Goal: Information Seeking & Learning: Learn about a topic

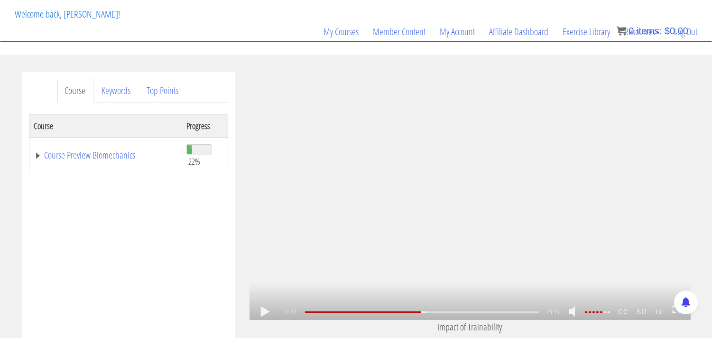
scroll to position [1312, 0]
click at [262, 312] on link at bounding box center [265, 312] width 16 height 0
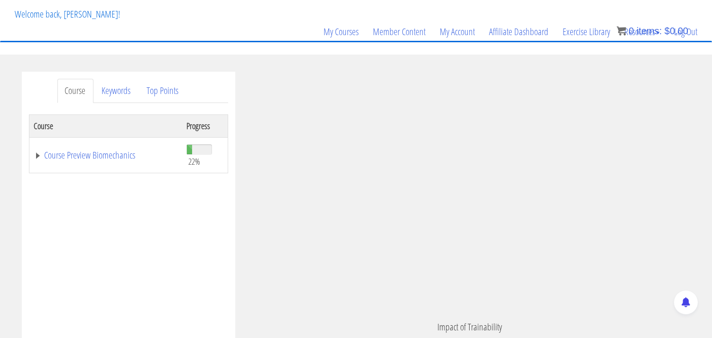
scroll to position [1504, 0]
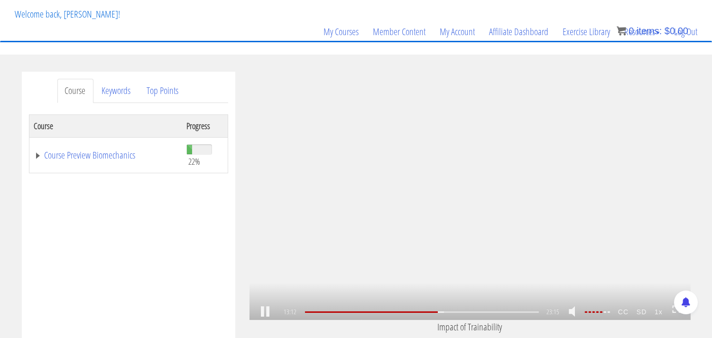
click at [266, 312] on link at bounding box center [265, 312] width 16 height 0
click at [265, 312] on link at bounding box center [265, 312] width 16 height 0
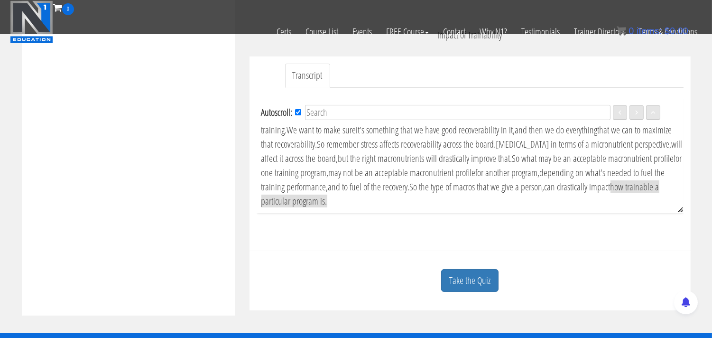
scroll to position [369, 0]
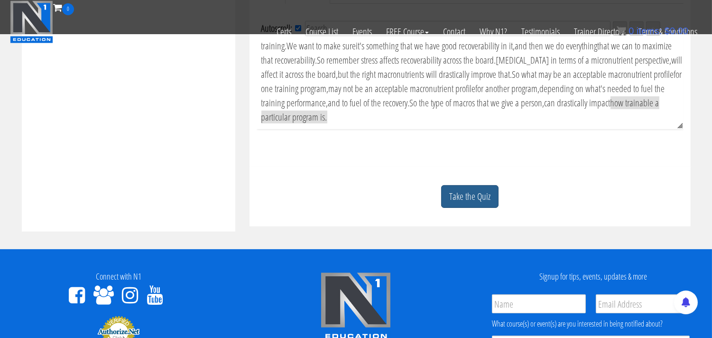
click at [465, 199] on link "Take the Quiz" at bounding box center [469, 196] width 57 height 23
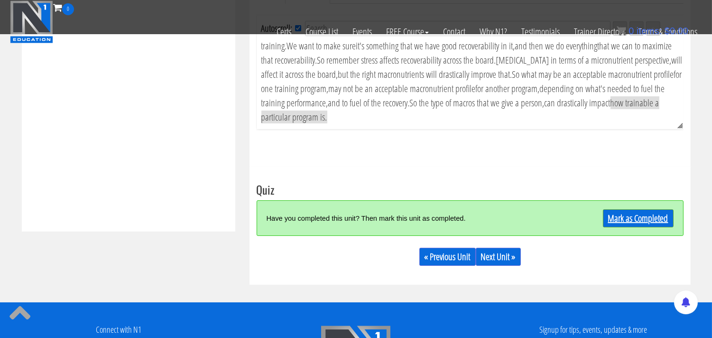
click at [639, 221] on link "Mark as Completed" at bounding box center [638, 218] width 71 height 18
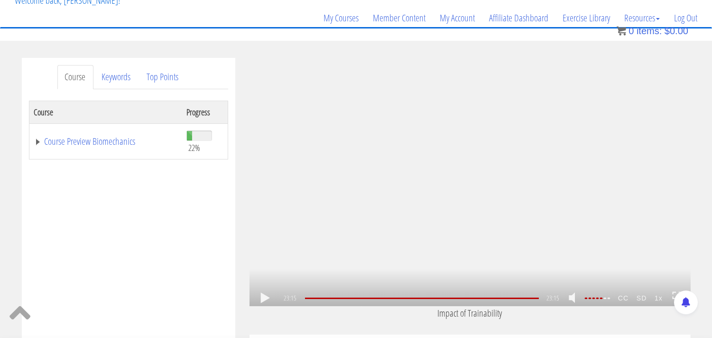
scroll to position [67, 0]
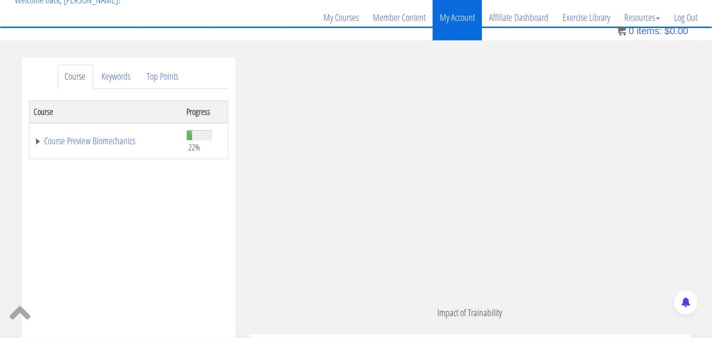
click at [462, 20] on link "My Account" at bounding box center [457, 18] width 49 height 46
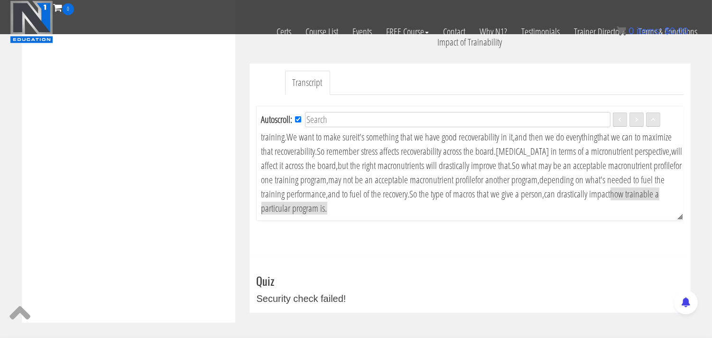
scroll to position [435, 0]
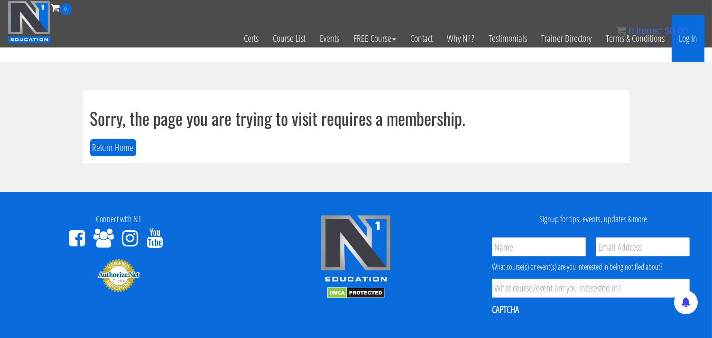
click at [684, 43] on link "Log In" at bounding box center [688, 38] width 33 height 46
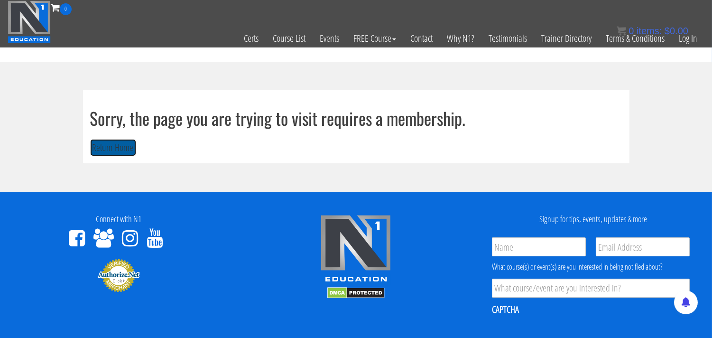
click at [118, 152] on button "Return Home" at bounding box center [113, 148] width 46 height 18
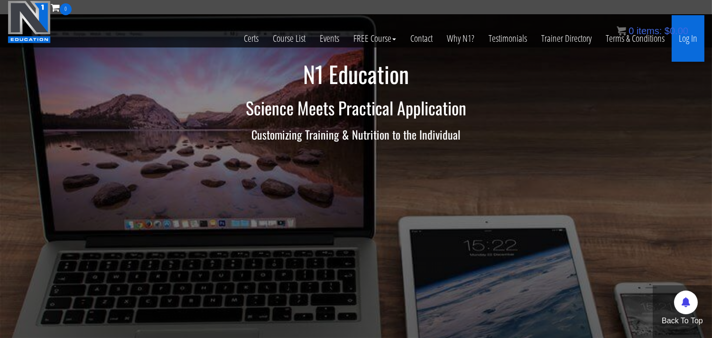
click at [693, 40] on link "Log In" at bounding box center [688, 38] width 33 height 46
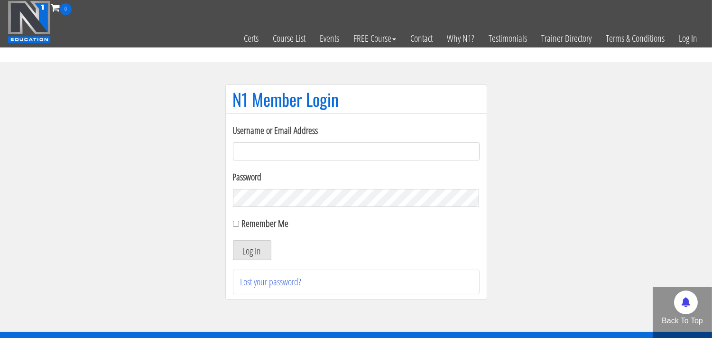
type input "[EMAIL_ADDRESS][DOMAIN_NAME]"
click at [250, 253] on button "Log In" at bounding box center [252, 250] width 38 height 20
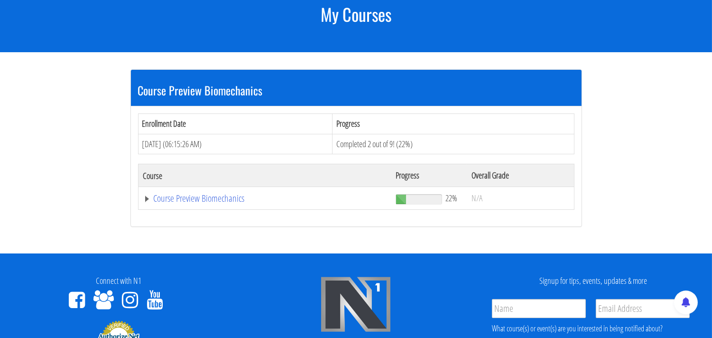
scroll to position [158, 0]
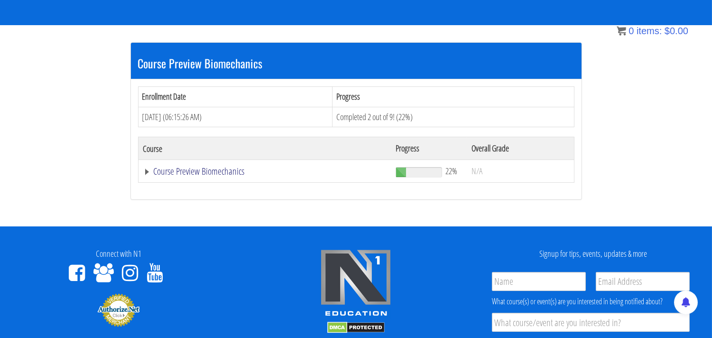
click at [192, 171] on link "Course Preview Biomechanics" at bounding box center [264, 170] width 243 height 9
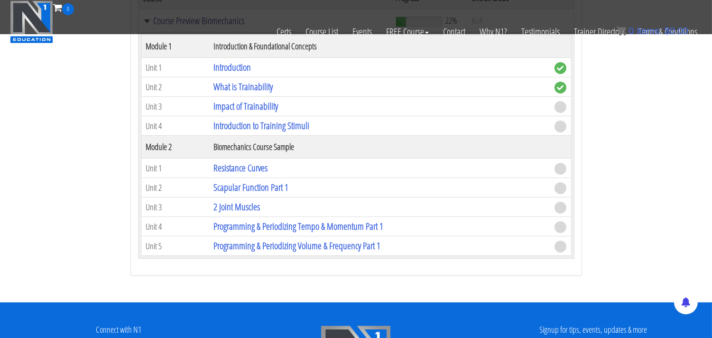
scroll to position [263, 0]
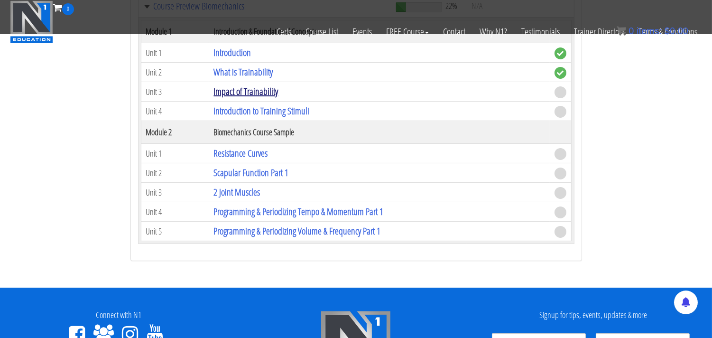
click at [267, 93] on link "Impact of Trainability" at bounding box center [245, 91] width 65 height 13
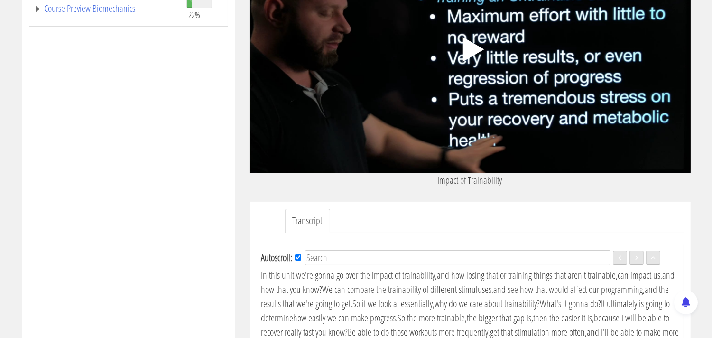
scroll to position [211, 0]
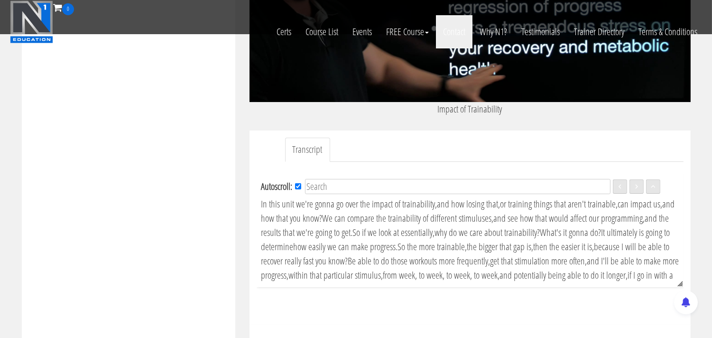
click at [466, 43] on link "Contact" at bounding box center [454, 31] width 37 height 33
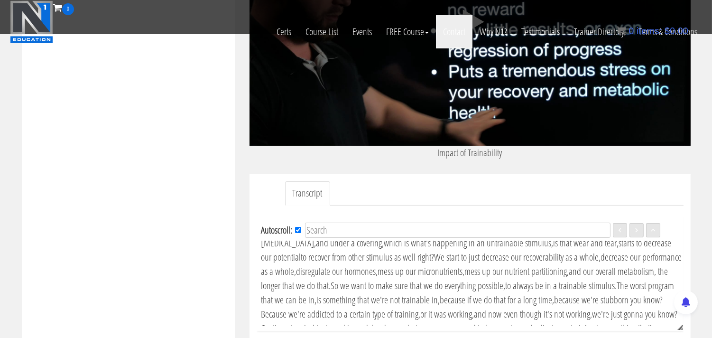
scroll to position [160, 0]
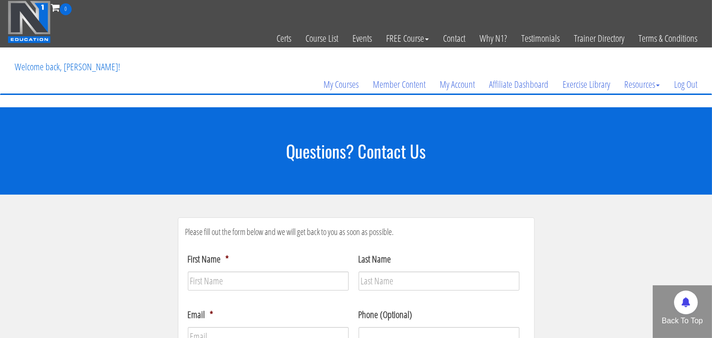
scroll to position [158, 0]
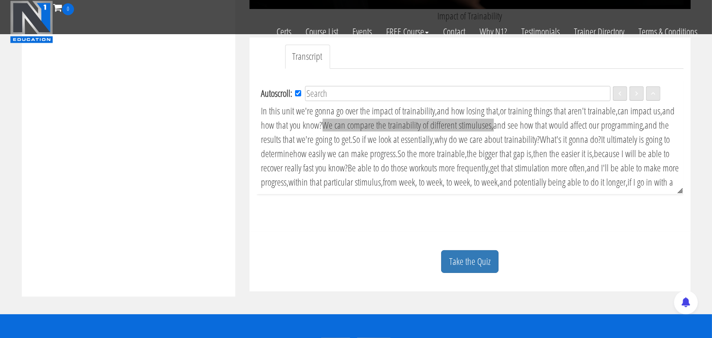
scroll to position [311, 0]
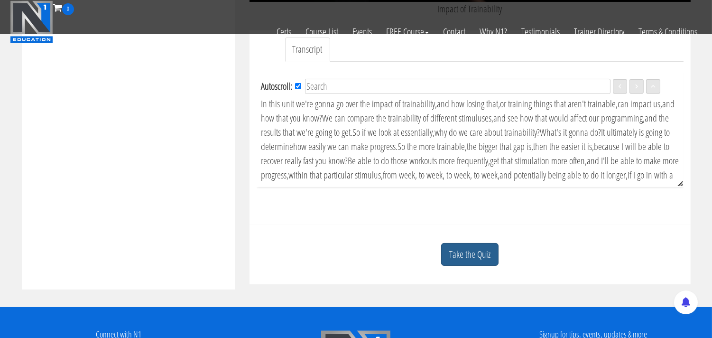
click at [473, 259] on link "Take the Quiz" at bounding box center [469, 254] width 57 height 23
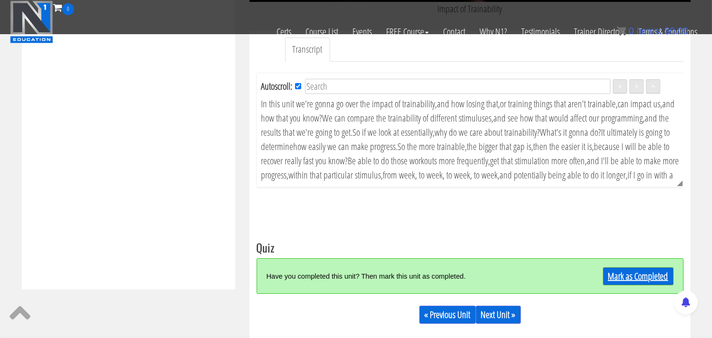
click at [624, 277] on link "Mark as Completed" at bounding box center [638, 276] width 71 height 18
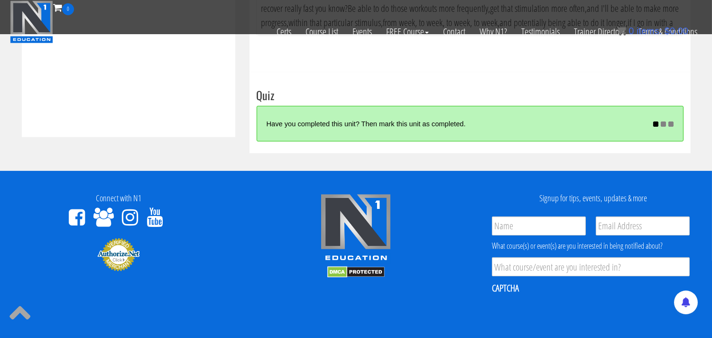
scroll to position [469, 0]
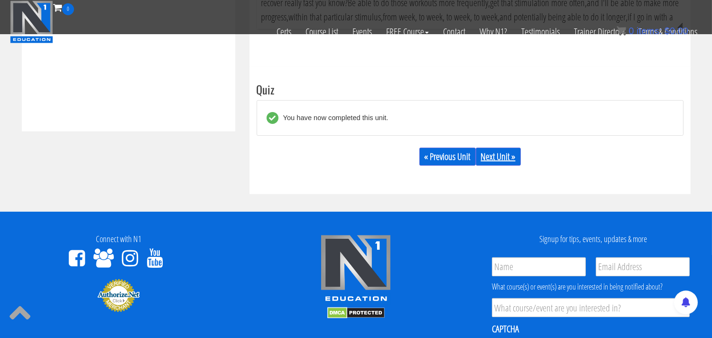
click at [499, 159] on link "Next Unit »" at bounding box center [498, 157] width 45 height 18
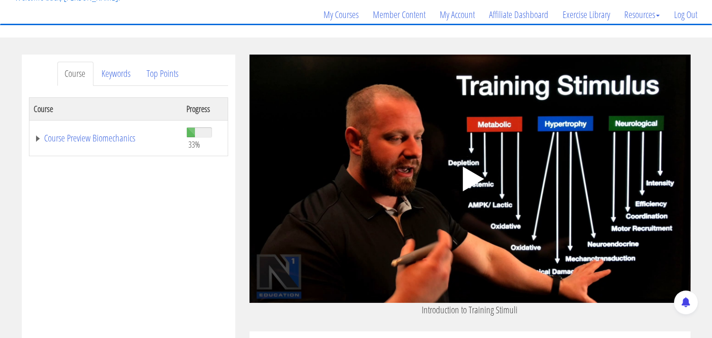
scroll to position [105, 0]
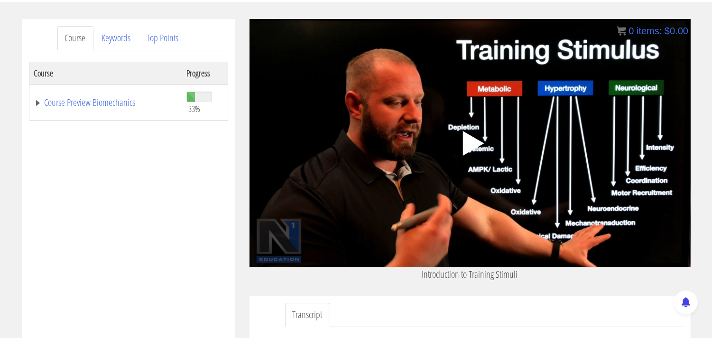
click at [465, 149] on polygon at bounding box center [472, 143] width 21 height 25
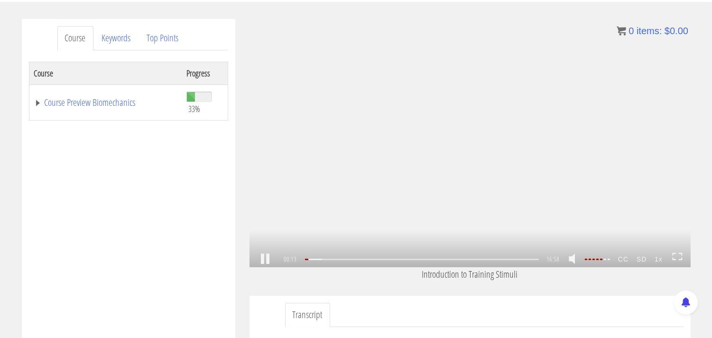
click at [264, 259] on link at bounding box center [265, 259] width 16 height 0
